Goal: Task Accomplishment & Management: Manage account settings

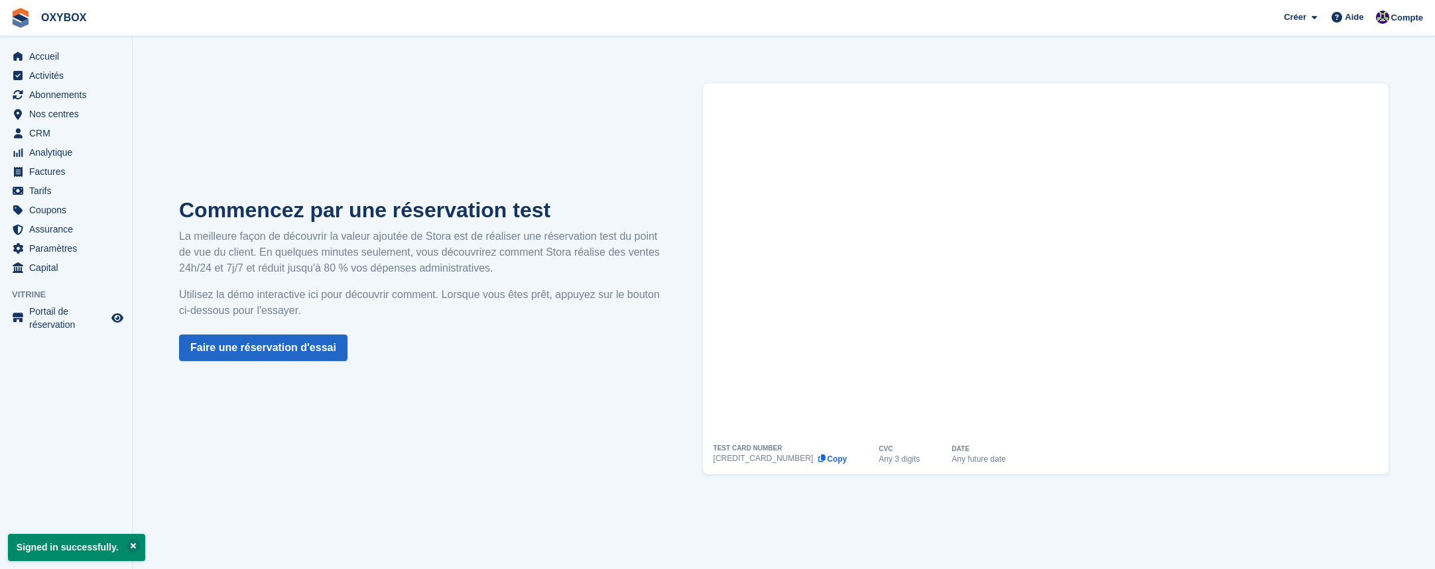
click at [1411, 57] on div "Commencez par une réservation test La meilleure façon de découvrir la valeur aj…" at bounding box center [783, 279] width 1262 height 444
click at [65, 96] on span "Abonnements" at bounding box center [69, 95] width 80 height 19
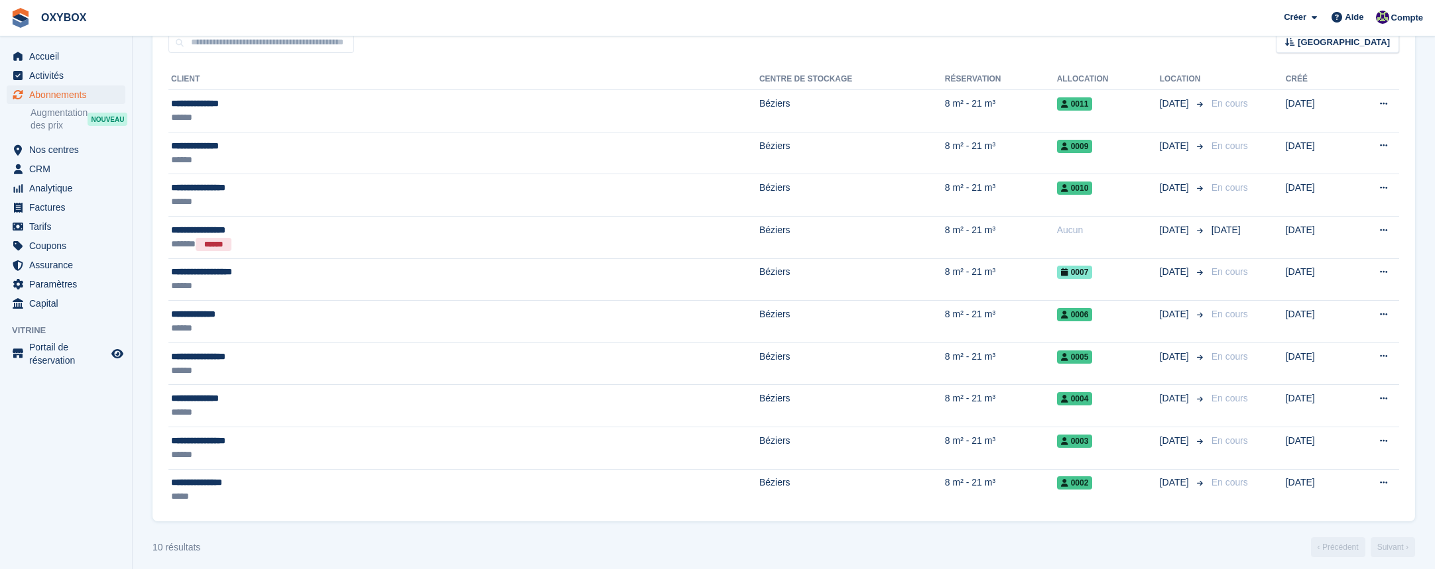
scroll to position [124, 0]
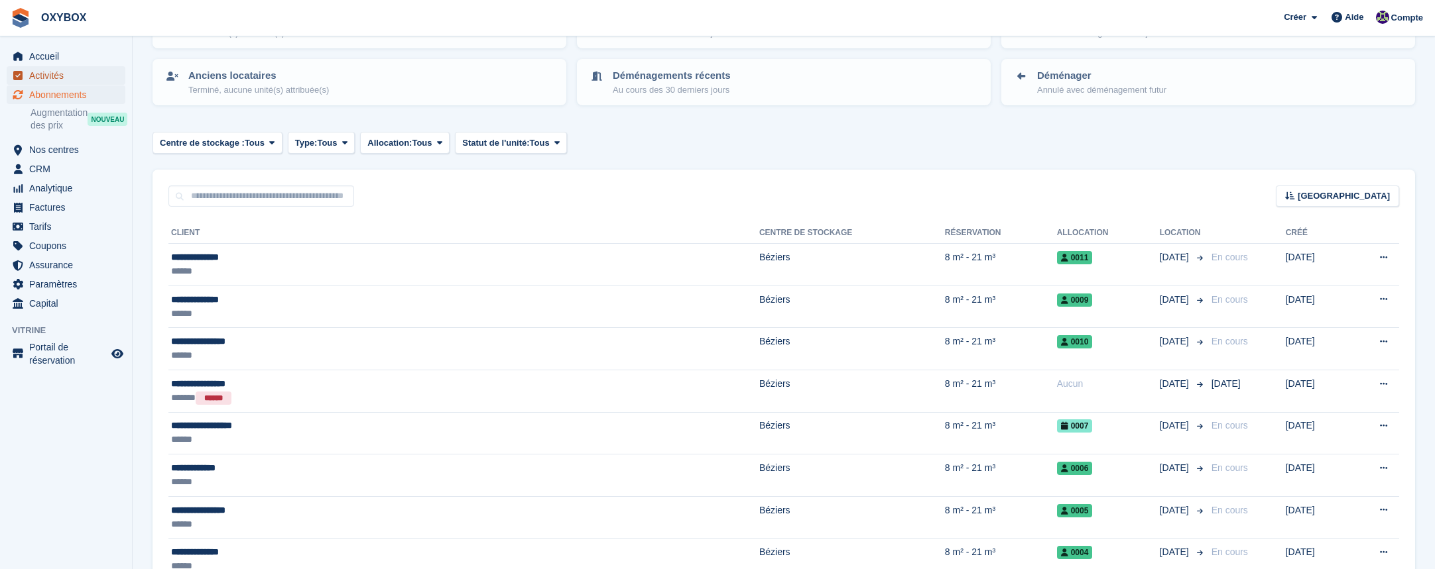
click at [60, 76] on span "Activités" at bounding box center [69, 75] width 80 height 19
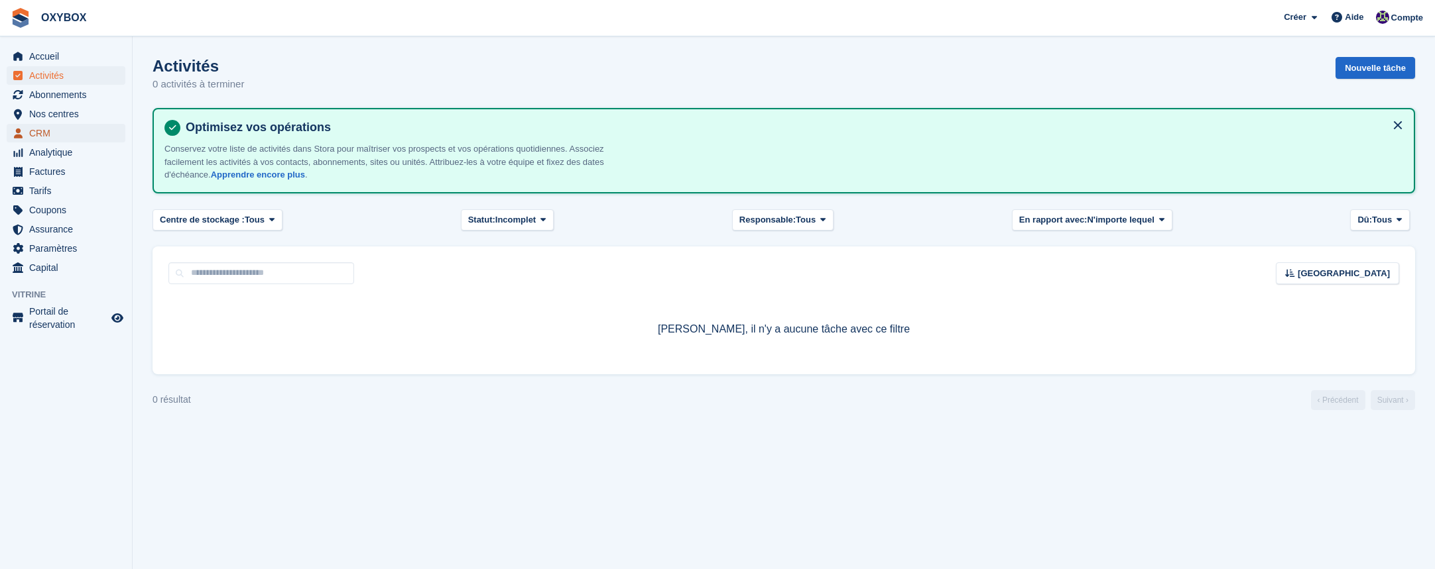
click at [61, 134] on span "CRM" at bounding box center [69, 133] width 80 height 19
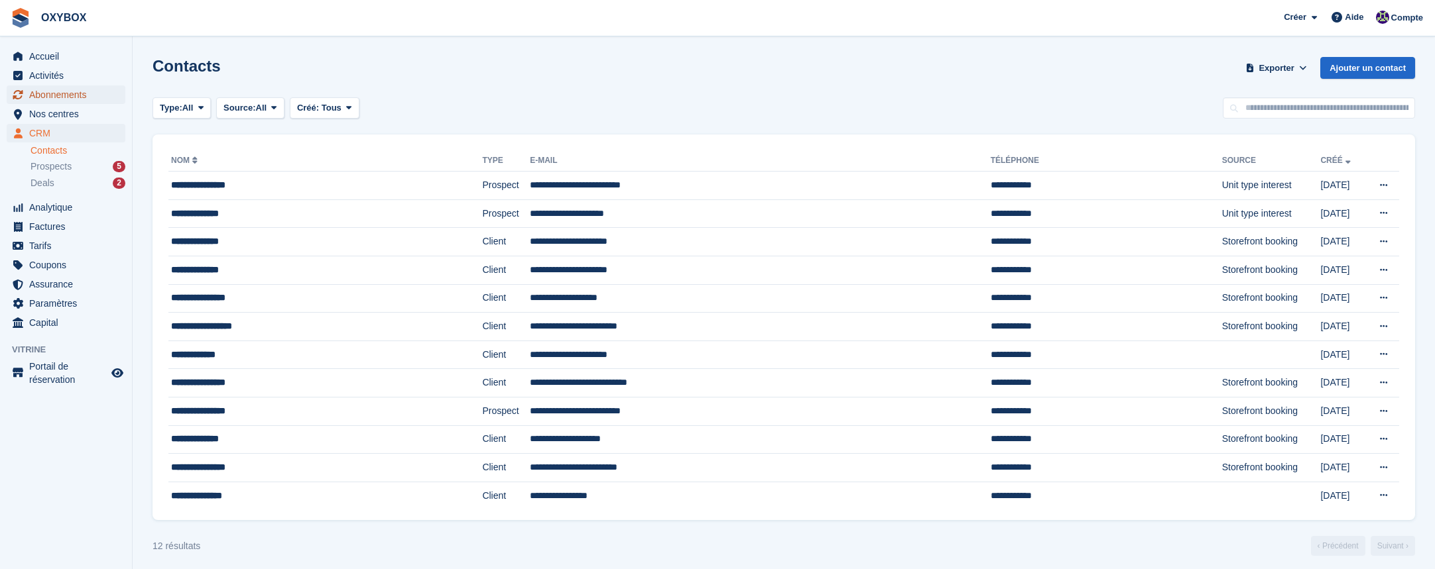
click at [67, 93] on span "Abonnements" at bounding box center [69, 95] width 80 height 19
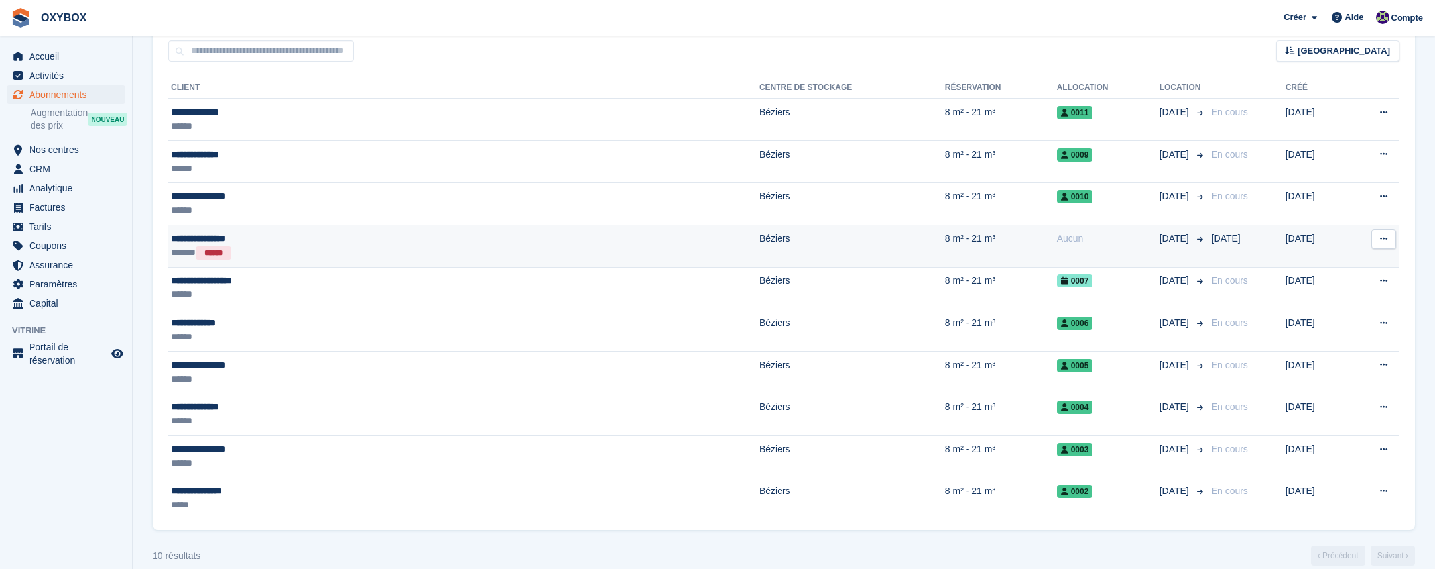
scroll to position [252, 0]
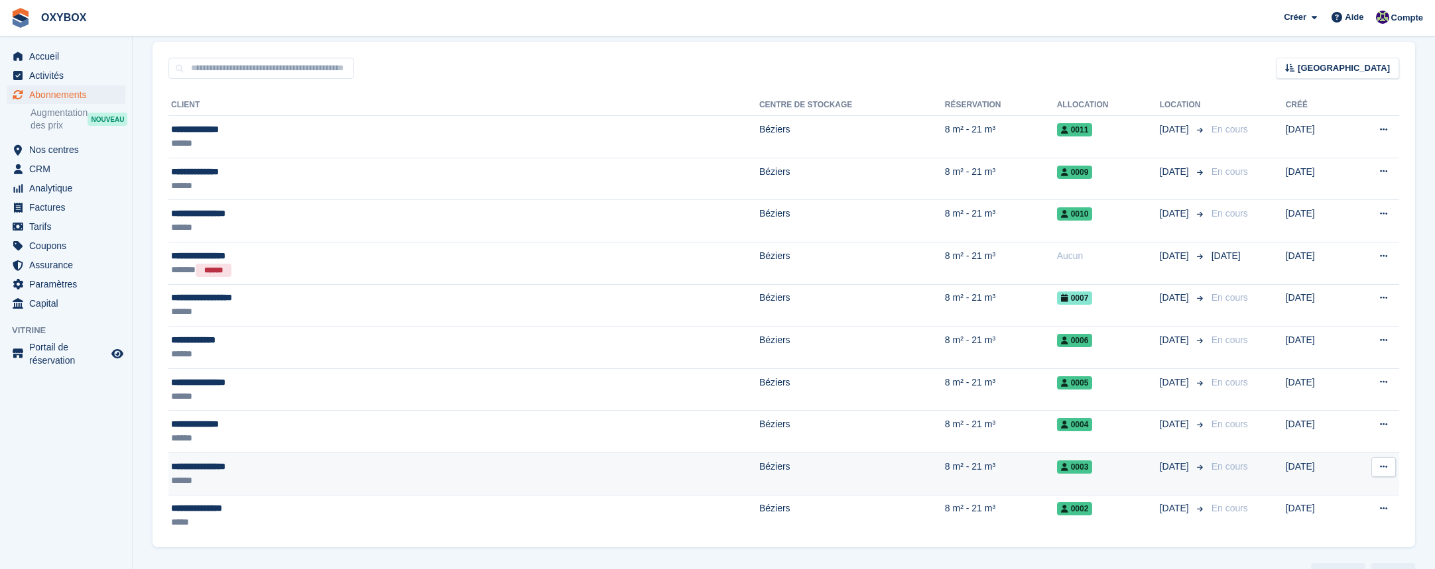
click at [1057, 463] on div "0003" at bounding box center [1108, 467] width 103 height 14
